Goal: Information Seeking & Learning: Learn about a topic

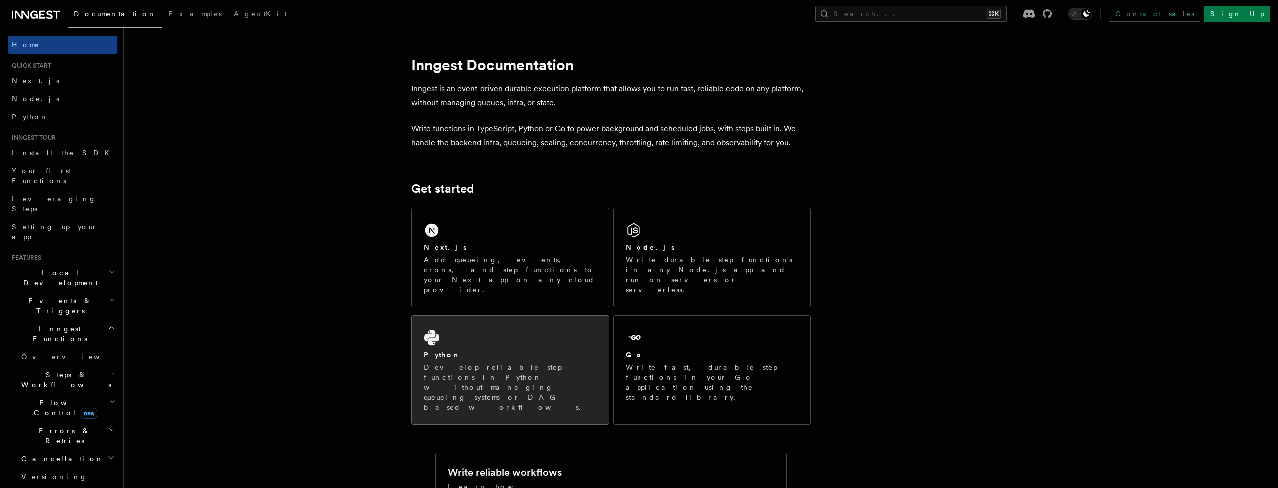
click at [430, 350] on h2 "Python" at bounding box center [442, 355] width 37 height 10
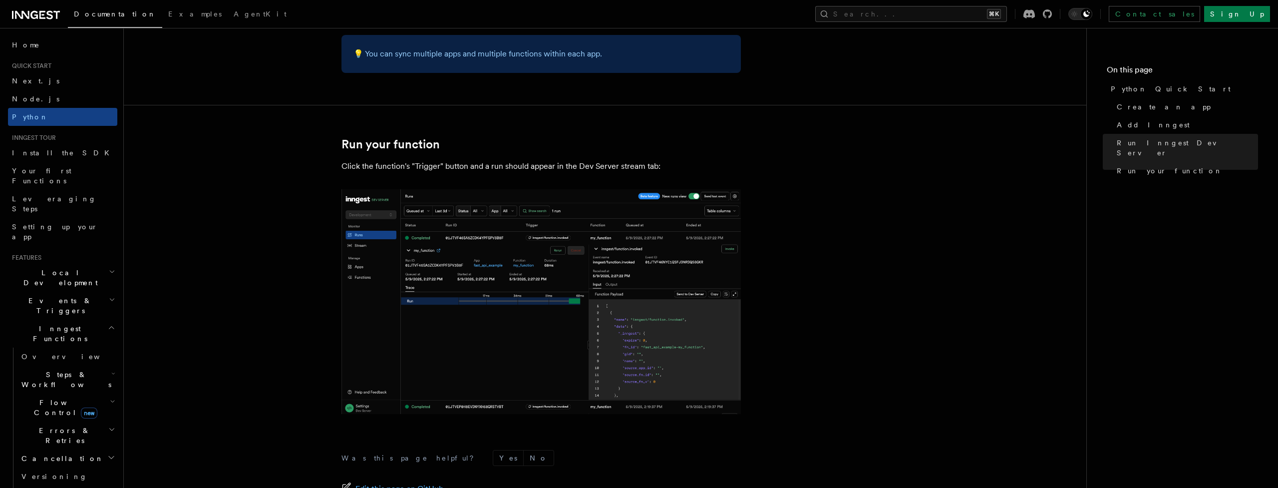
scroll to position [1911, 0]
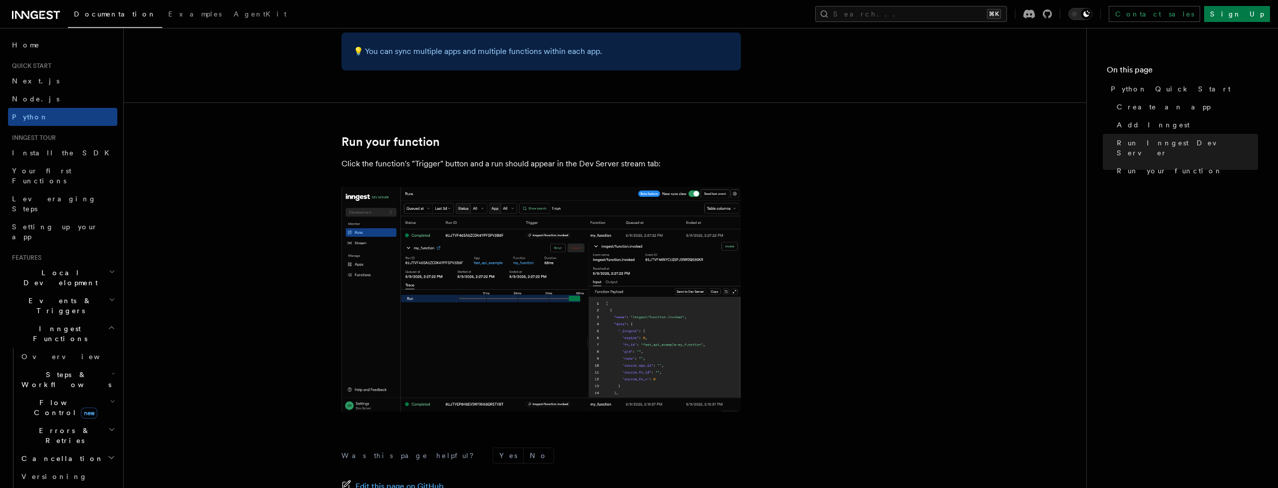
click at [521, 269] on img at bounding box center [541, 299] width 399 height 225
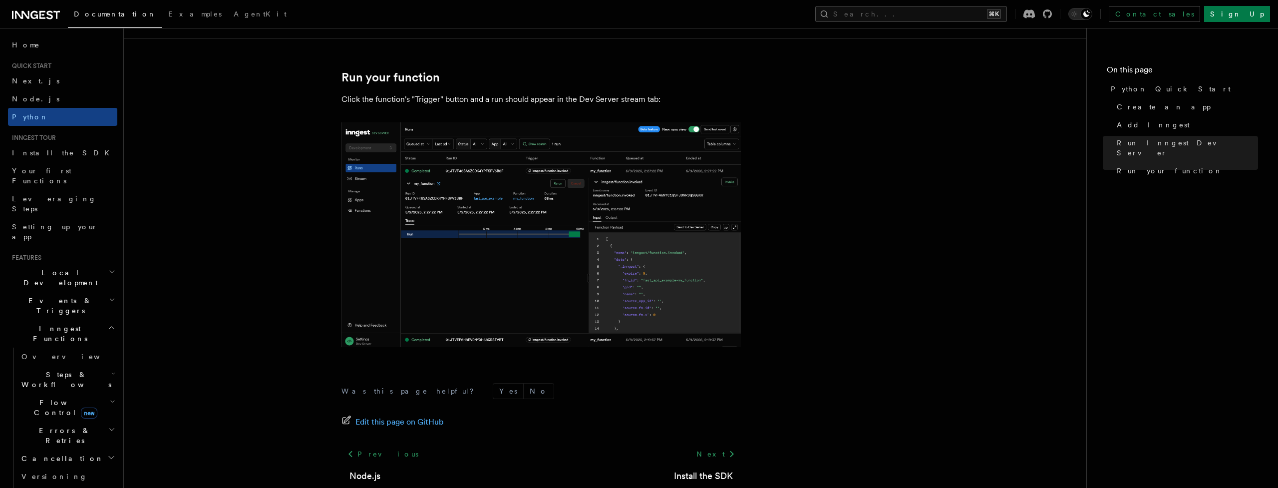
scroll to position [1974, 0]
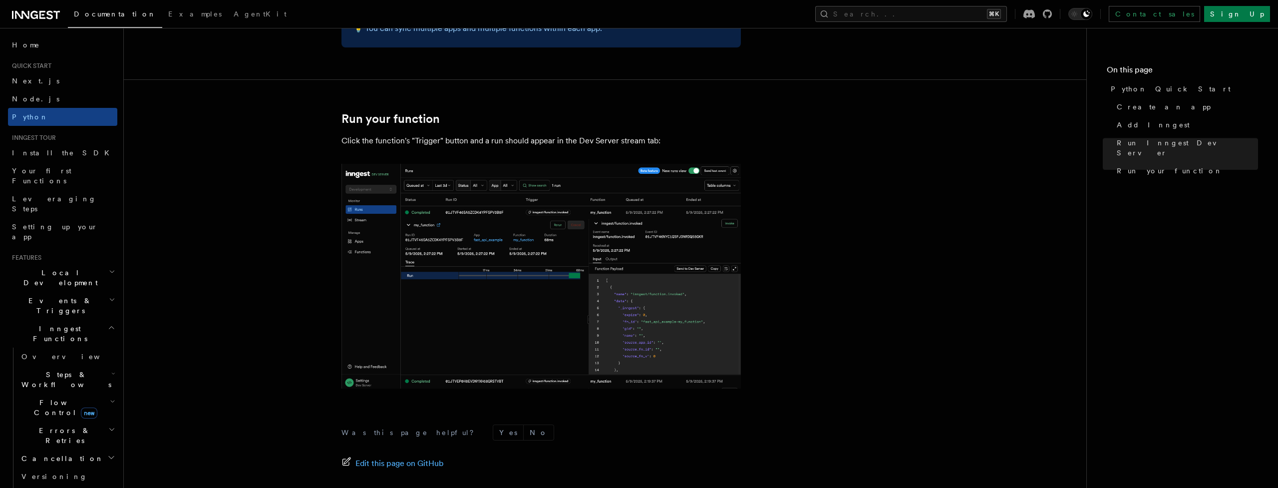
click at [520, 274] on img at bounding box center [541, 276] width 399 height 225
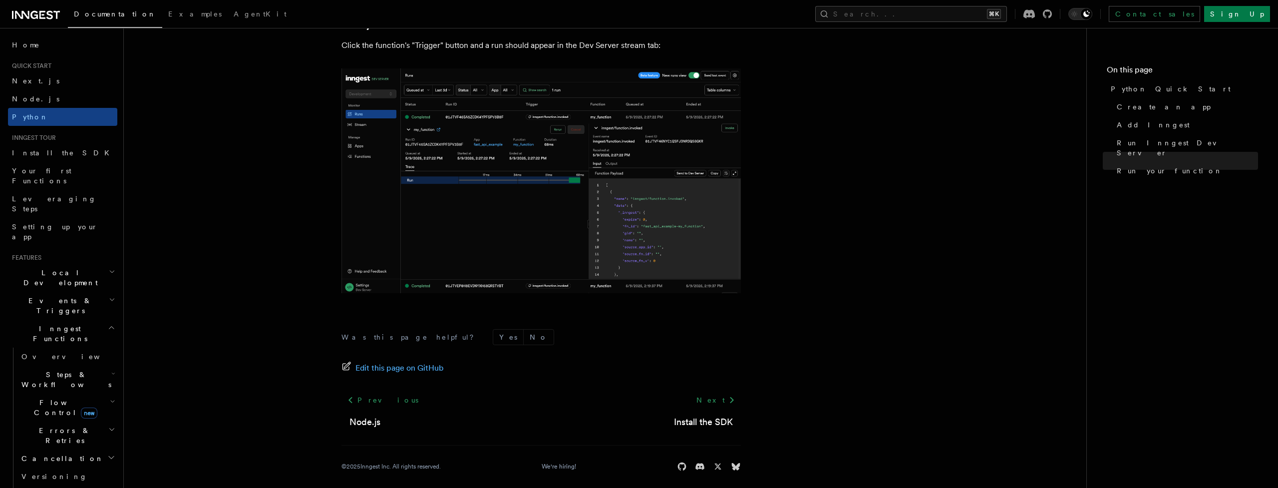
scroll to position [2029, 0]
click at [76, 151] on link "Install the SDK" at bounding box center [62, 153] width 109 height 18
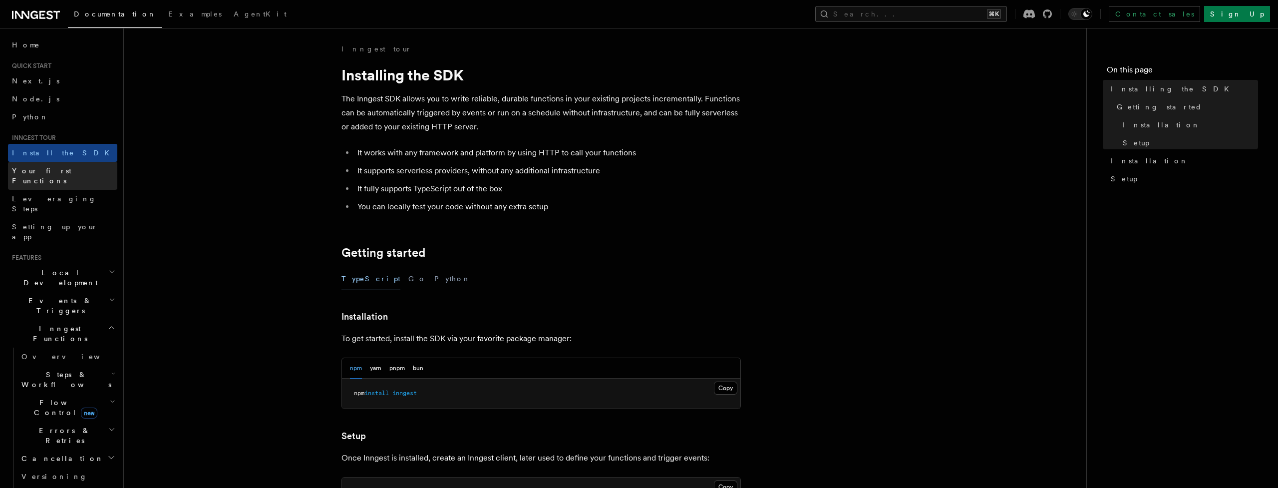
click at [70, 172] on span "Your first Functions" at bounding box center [41, 176] width 59 height 18
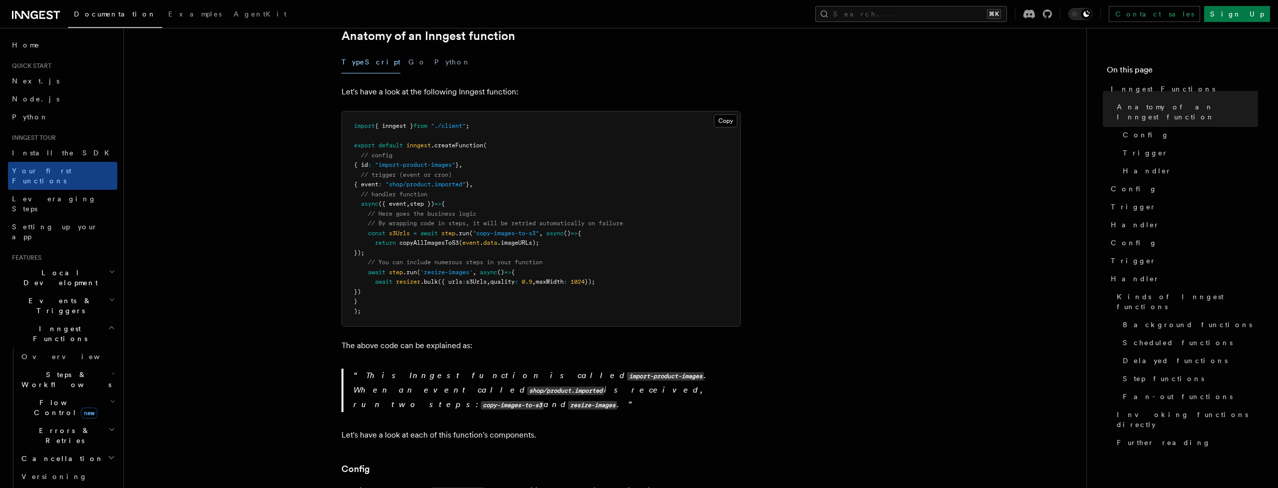
scroll to position [192, 0]
click at [72, 222] on span "Setting up your app" at bounding box center [64, 232] width 105 height 20
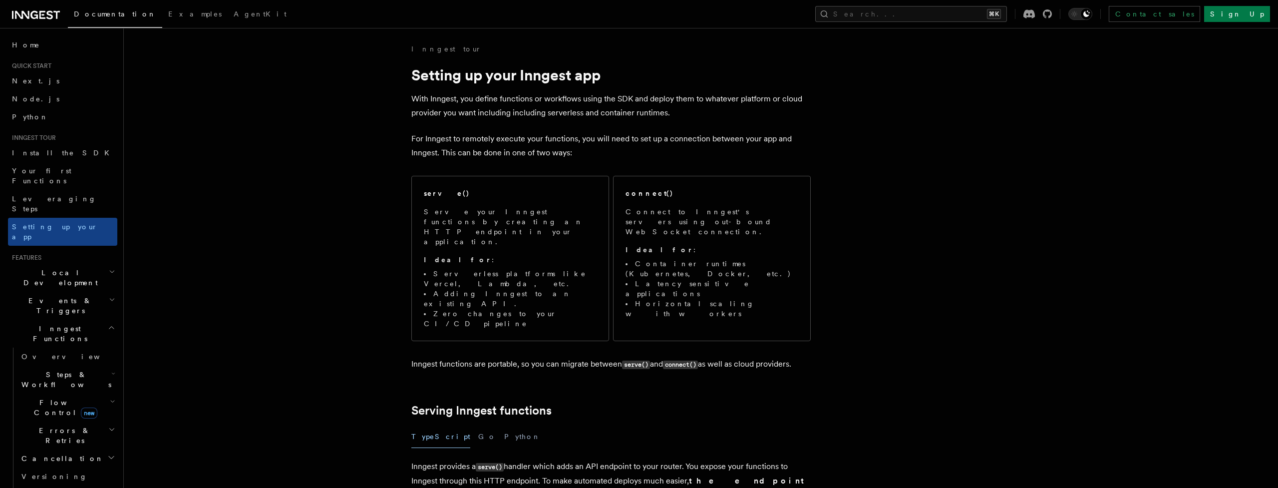
click at [52, 195] on span "Leveraging Steps" at bounding box center [54, 204] width 84 height 18
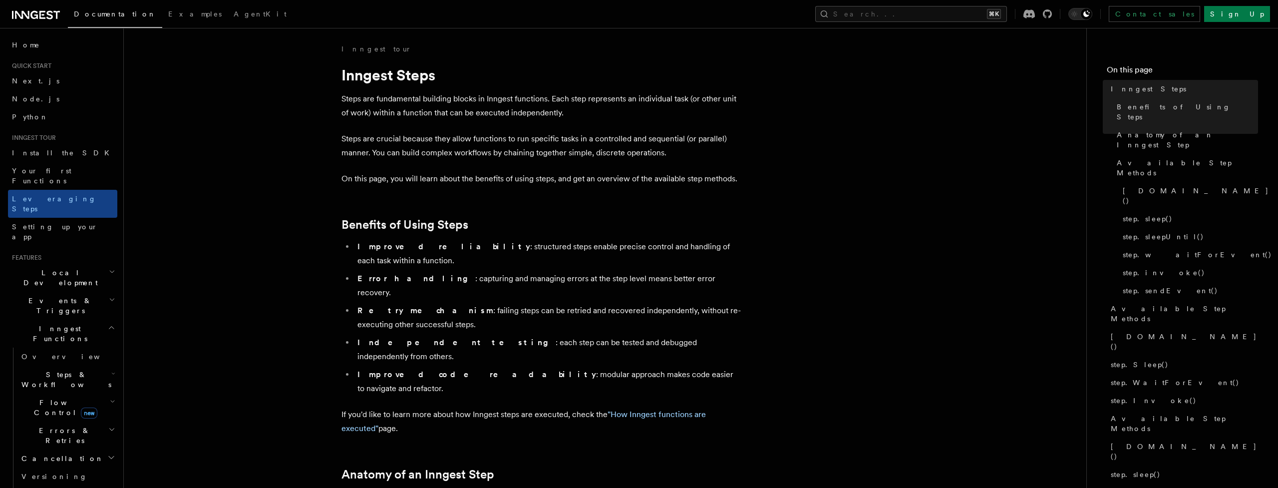
click at [66, 268] on span "Local Development" at bounding box center [58, 278] width 101 height 20
click at [57, 292] on link "Overview" at bounding box center [67, 301] width 100 height 18
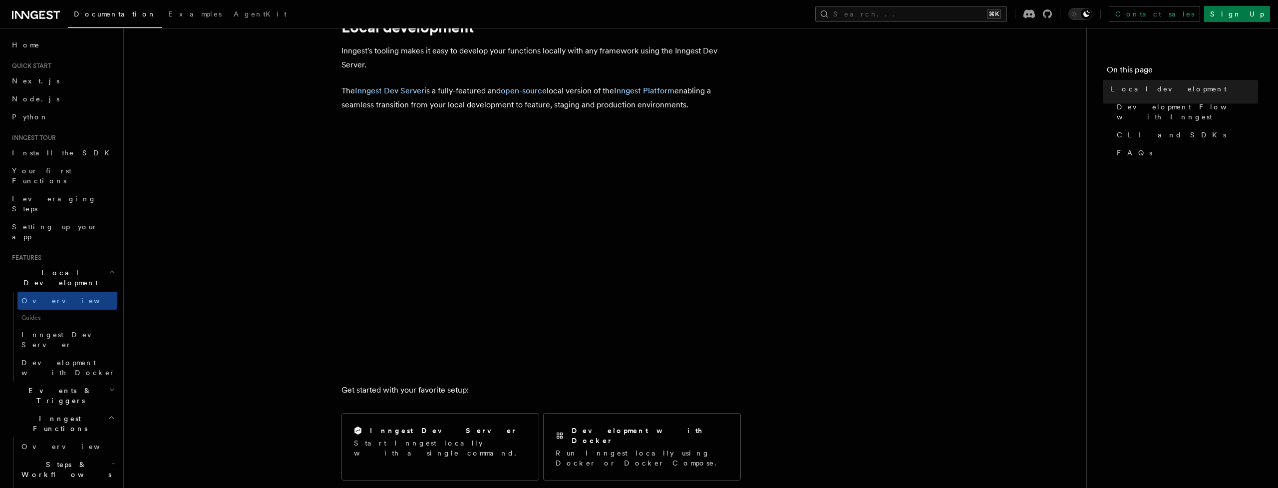
scroll to position [48, 0]
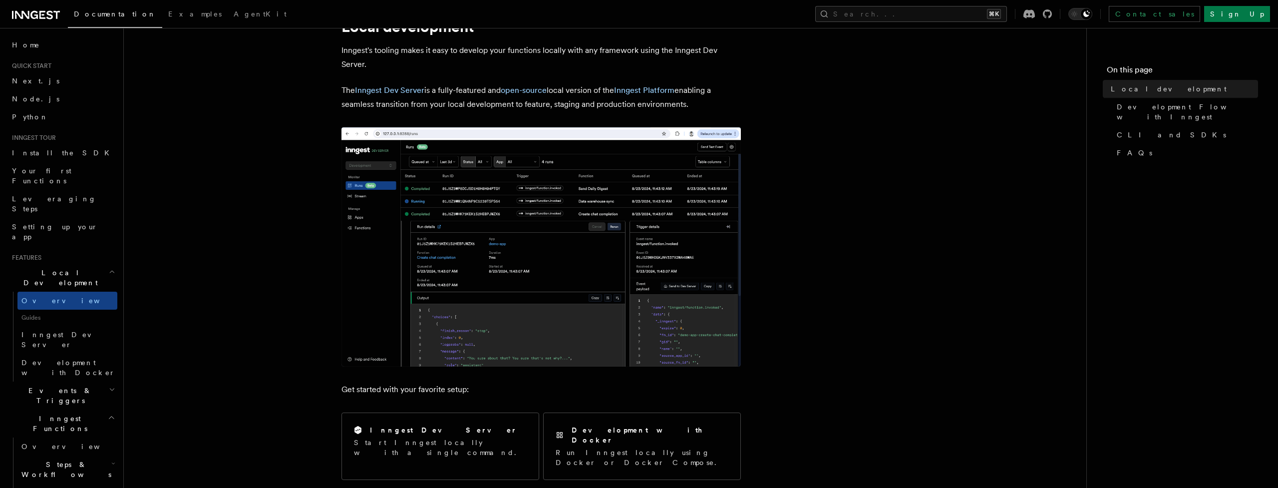
click at [465, 277] on img at bounding box center [541, 246] width 399 height 239
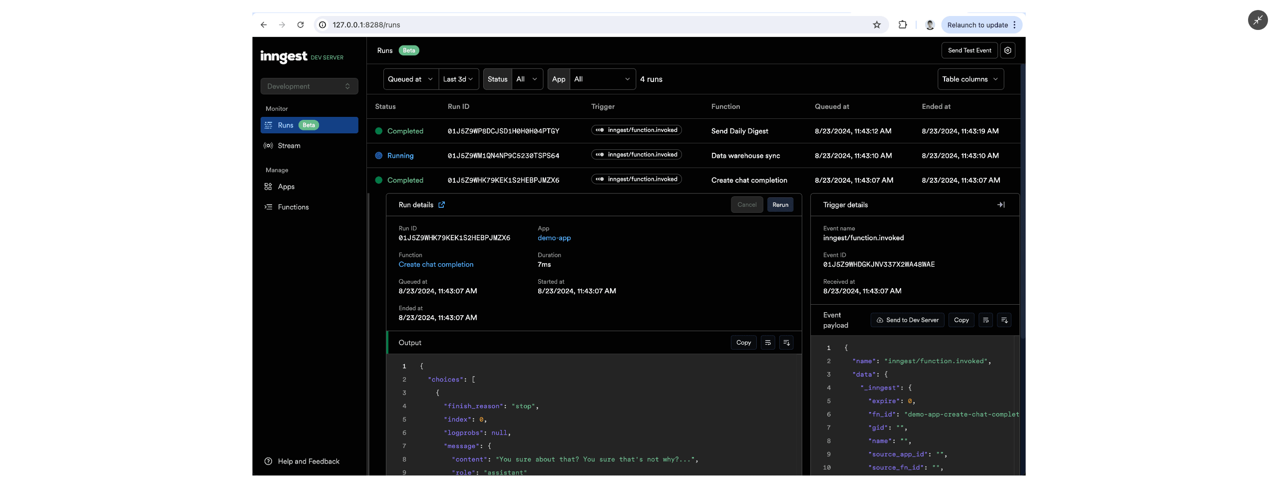
click at [479, 272] on img at bounding box center [639, 243] width 773 height 463
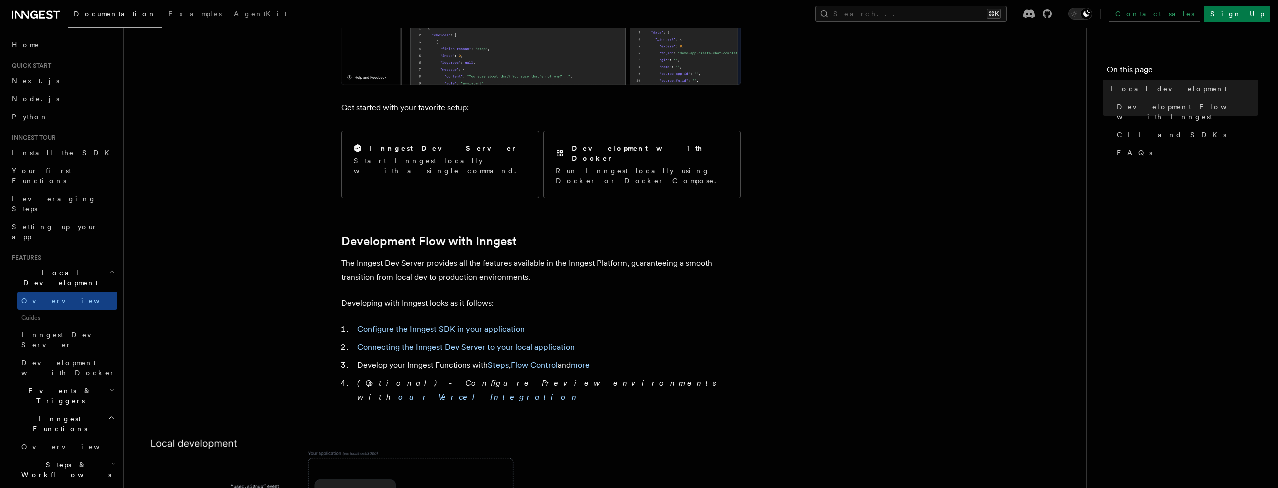
scroll to position [332, 0]
click at [49, 357] on span "Development with Docker" at bounding box center [69, 367] width 96 height 20
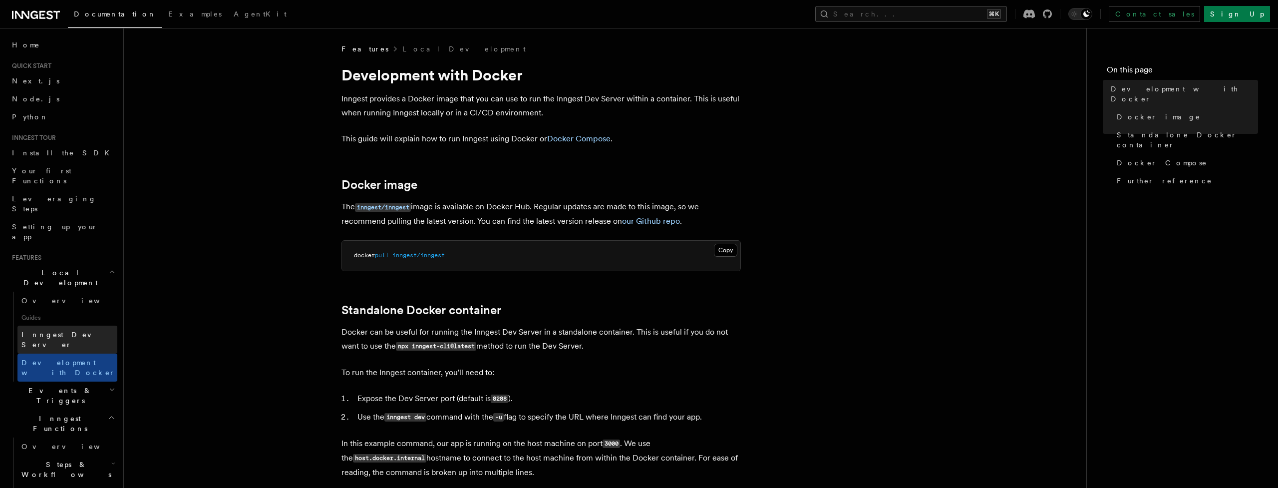
click at [58, 331] on span "Inngest Dev Server" at bounding box center [63, 340] width 85 height 18
